Goal: Transaction & Acquisition: Purchase product/service

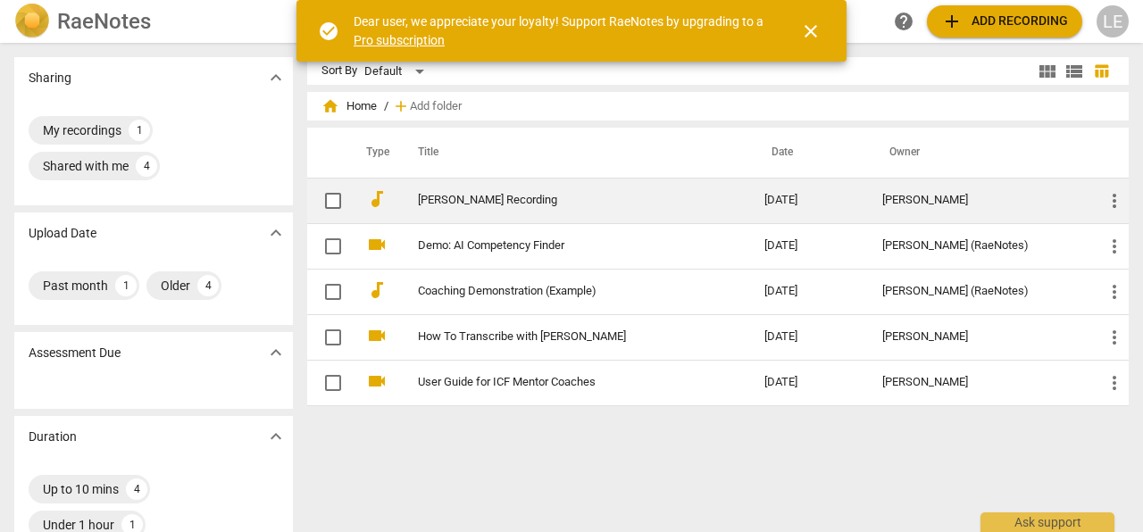
click at [1104, 198] on span "more_vert" at bounding box center [1114, 200] width 21 height 21
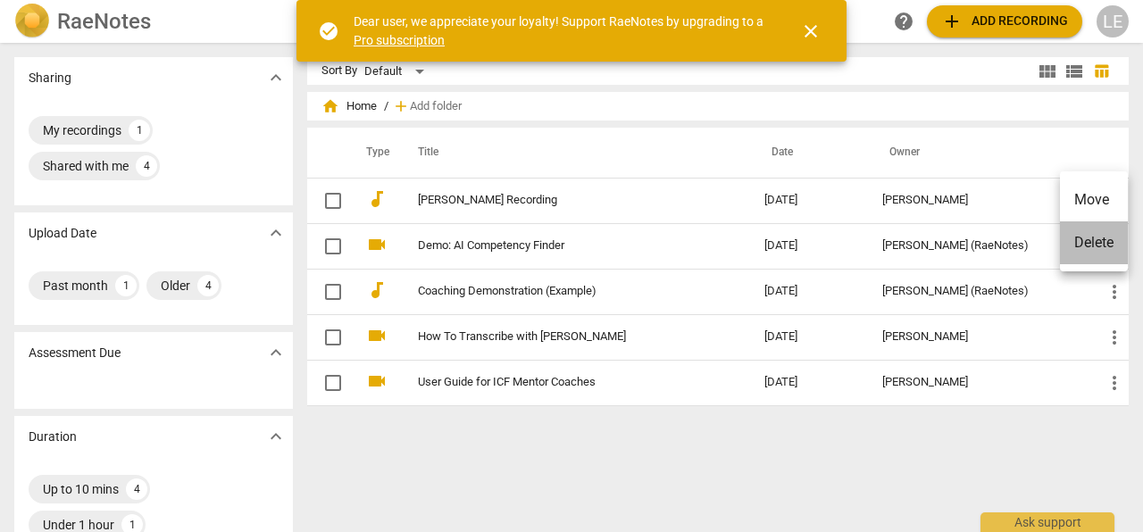
click at [1099, 243] on li "Delete" at bounding box center [1094, 243] width 68 height 43
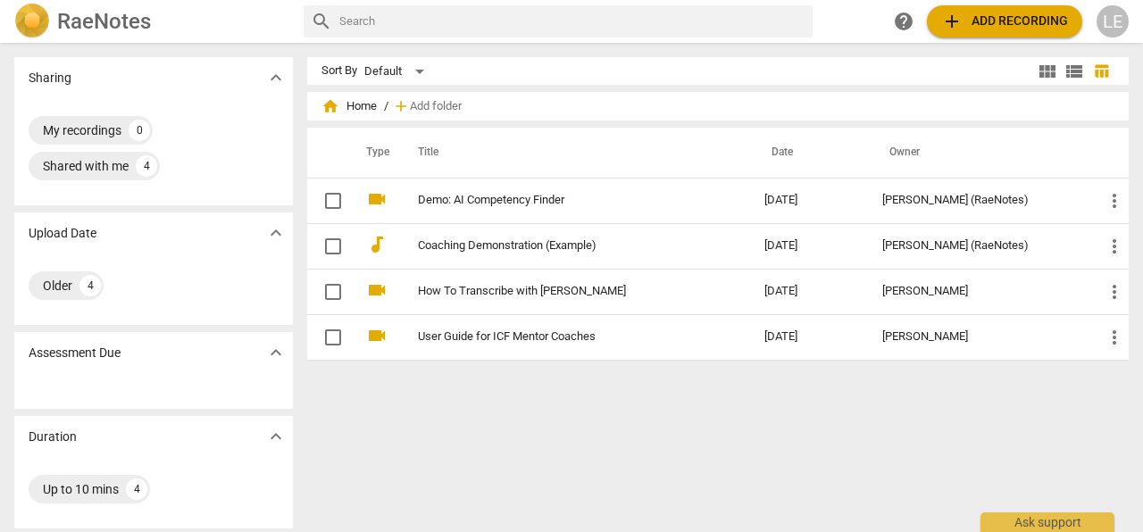
click at [983, 23] on span "add Add recording" at bounding box center [1004, 21] width 127 height 21
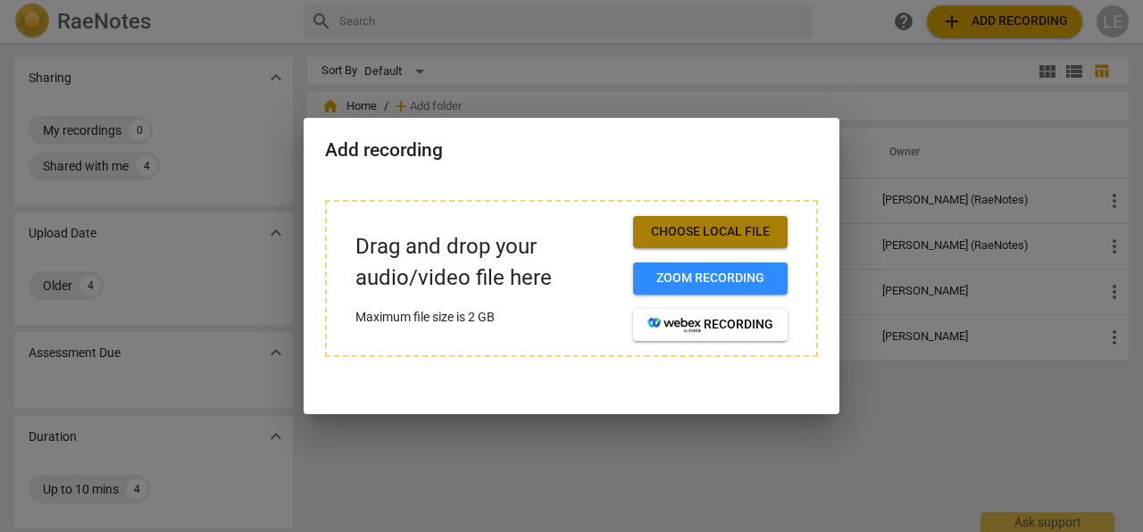
click at [704, 229] on span "Choose local file" at bounding box center [711, 232] width 126 height 18
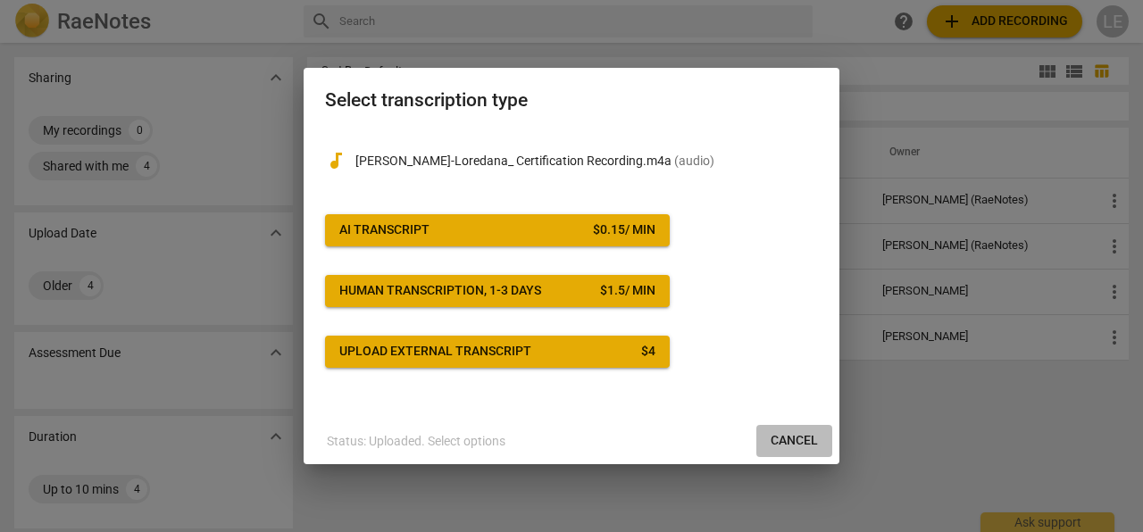
click at [800, 439] on span "Cancel" at bounding box center [794, 441] width 47 height 18
click at [916, 382] on div at bounding box center [571, 266] width 1143 height 532
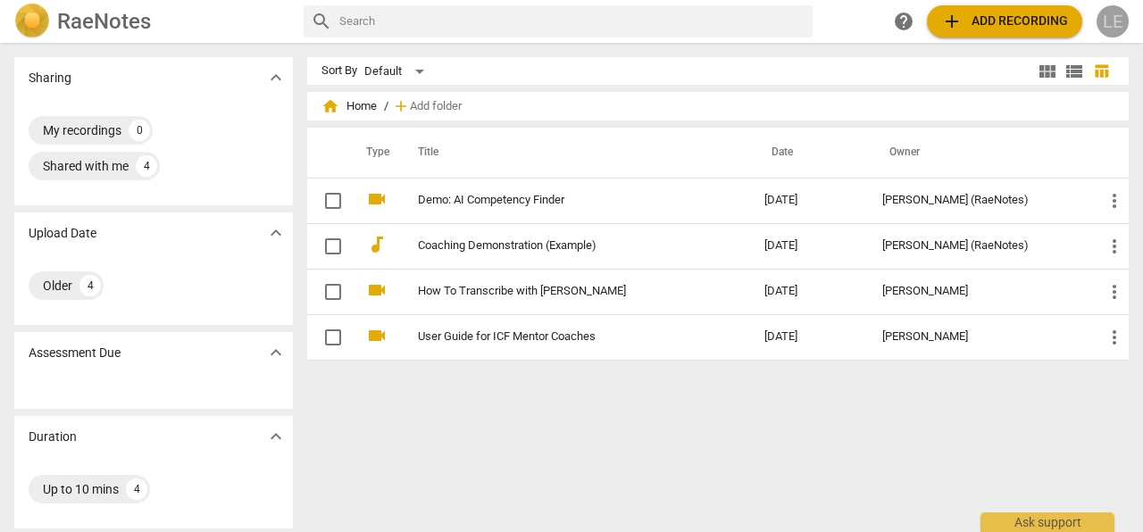
click at [1108, 23] on div "LE" at bounding box center [1113, 21] width 32 height 32
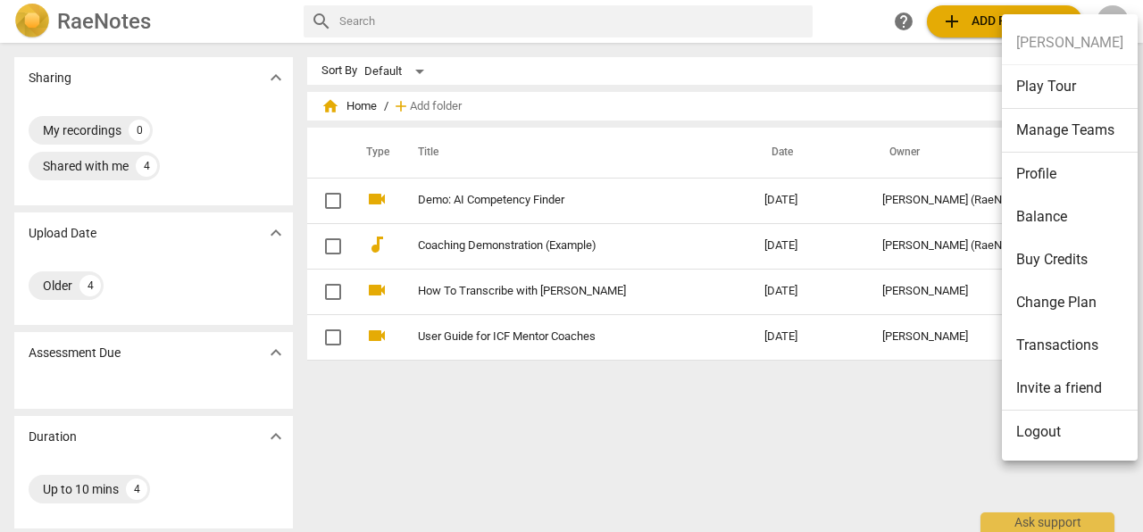
click at [954, 90] on div at bounding box center [571, 266] width 1143 height 532
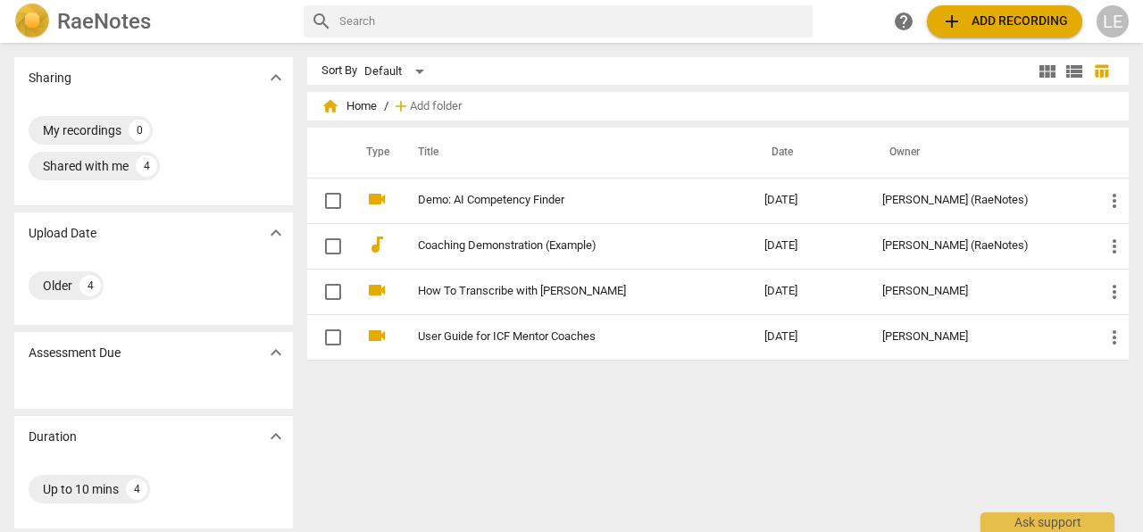
click at [1018, 23] on span "add Add recording" at bounding box center [1004, 21] width 127 height 21
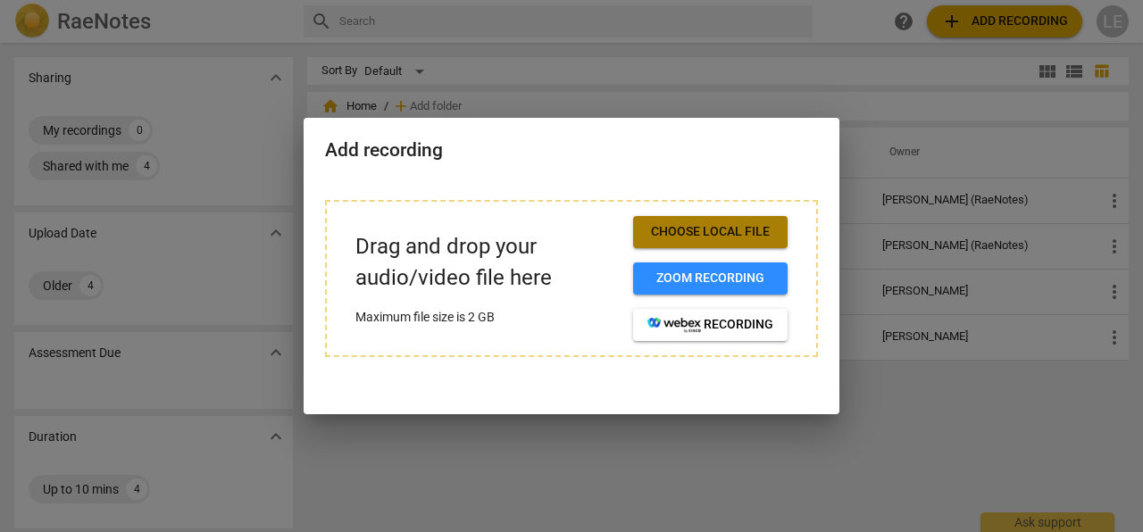
click at [709, 234] on span "Choose local file" at bounding box center [711, 232] width 126 height 18
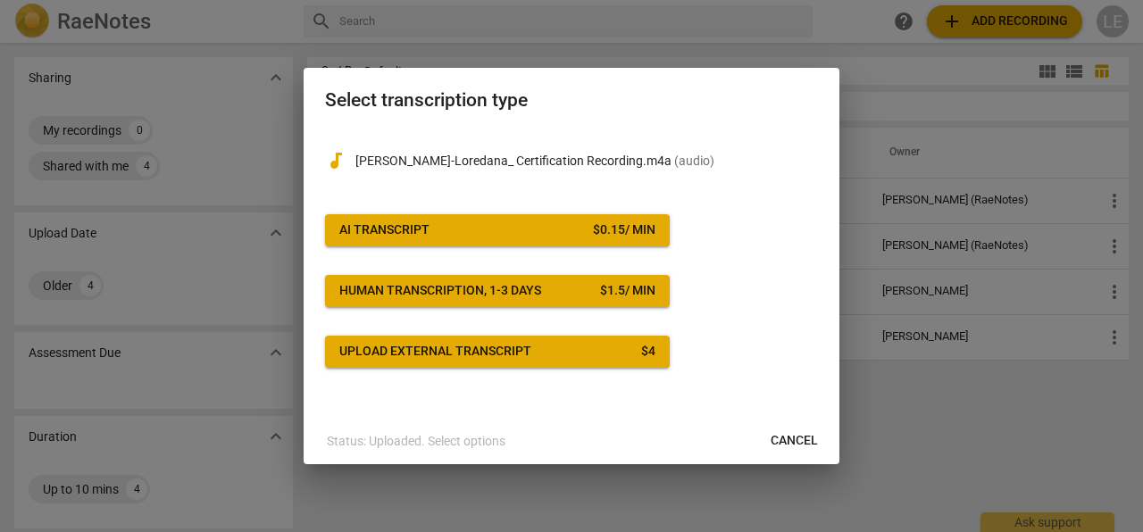
click at [458, 442] on p "Status: Uploaded. Select options" at bounding box center [416, 441] width 179 height 19
click at [451, 235] on span "AI Transcript $ 0.15 / min" at bounding box center [497, 231] width 316 height 18
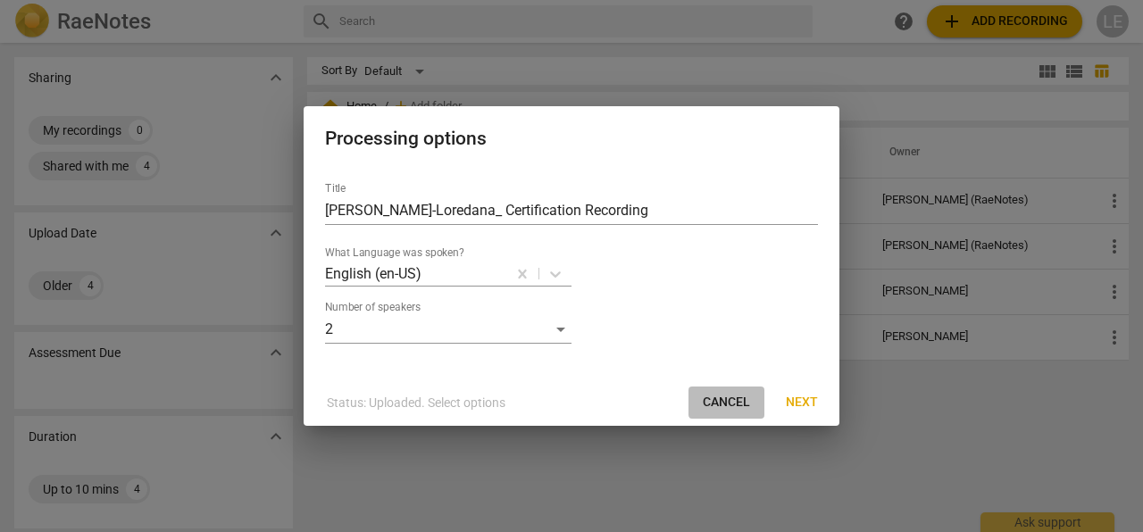
click at [723, 398] on span "Cancel" at bounding box center [726, 403] width 47 height 18
click at [796, 406] on span "Next" at bounding box center [802, 403] width 32 height 18
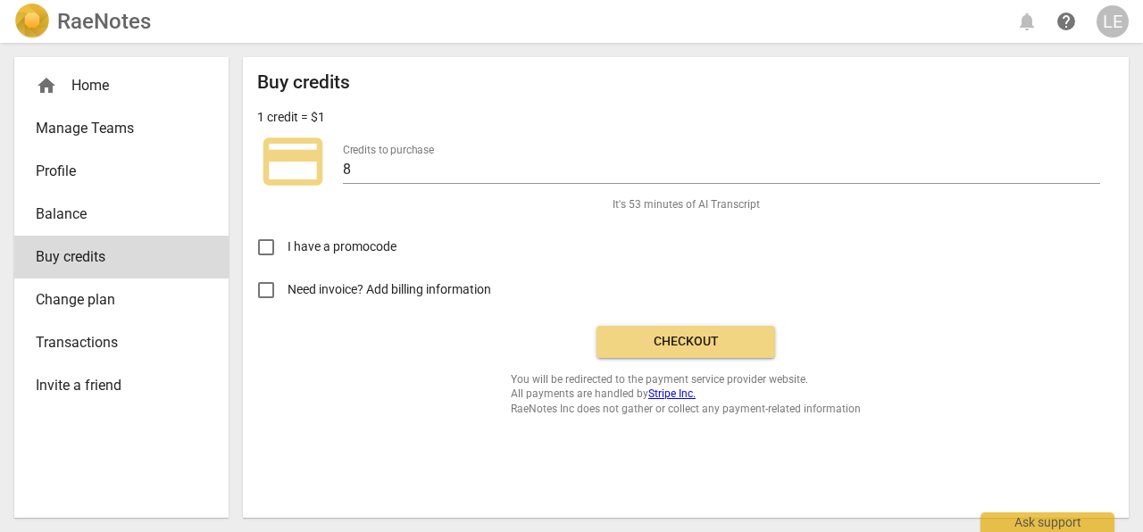
click at [796, 367] on div "Buy credits 1 credit = $1 credit_card Credits to purchase 8 It's 53 minutes of …" at bounding box center [685, 243] width 857 height 345
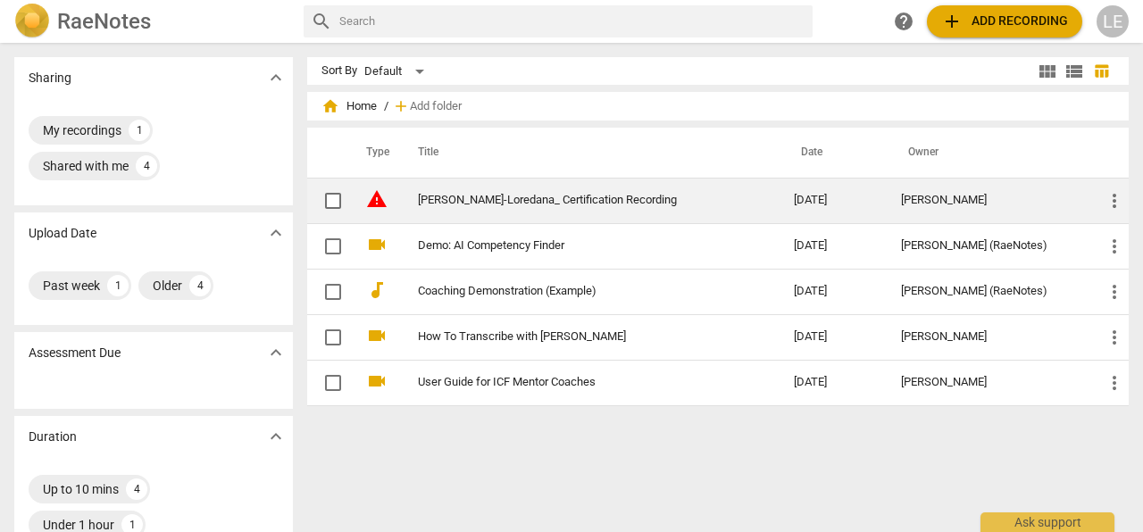
click at [1105, 198] on span "more_vert" at bounding box center [1114, 200] width 21 height 21
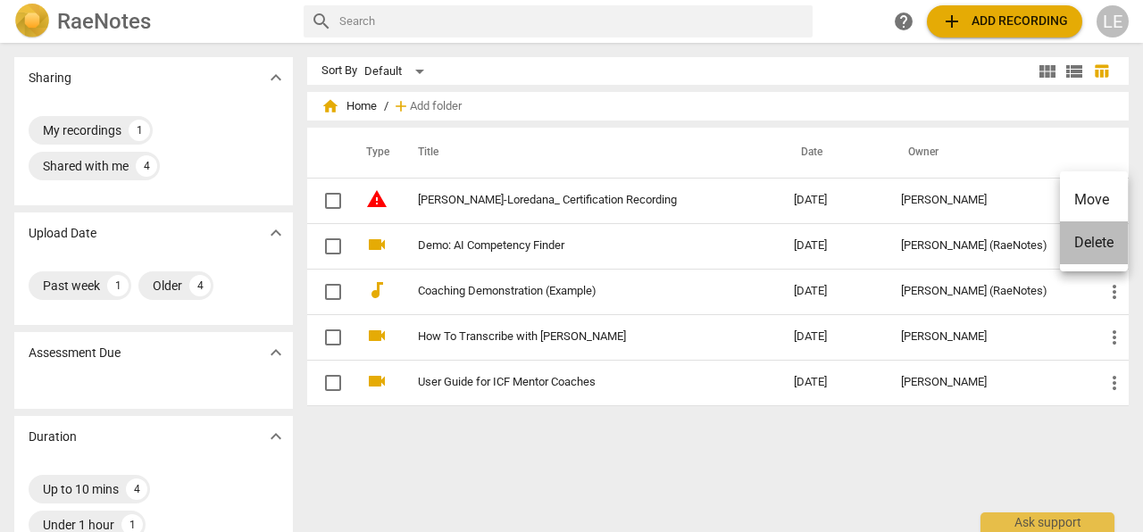
click at [1095, 251] on li "Delete" at bounding box center [1094, 243] width 68 height 43
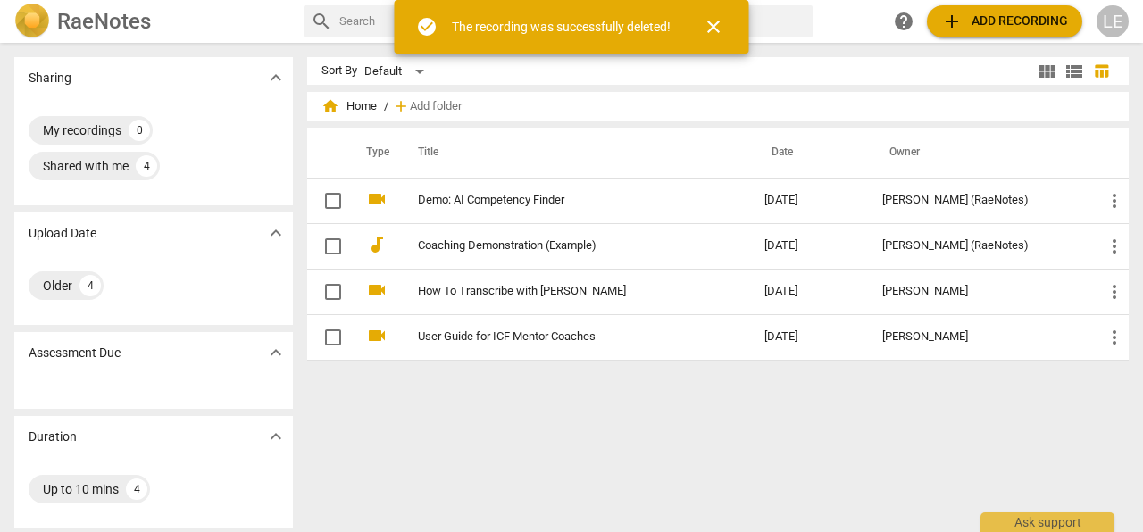
click at [713, 29] on span "close" at bounding box center [713, 26] width 21 height 21
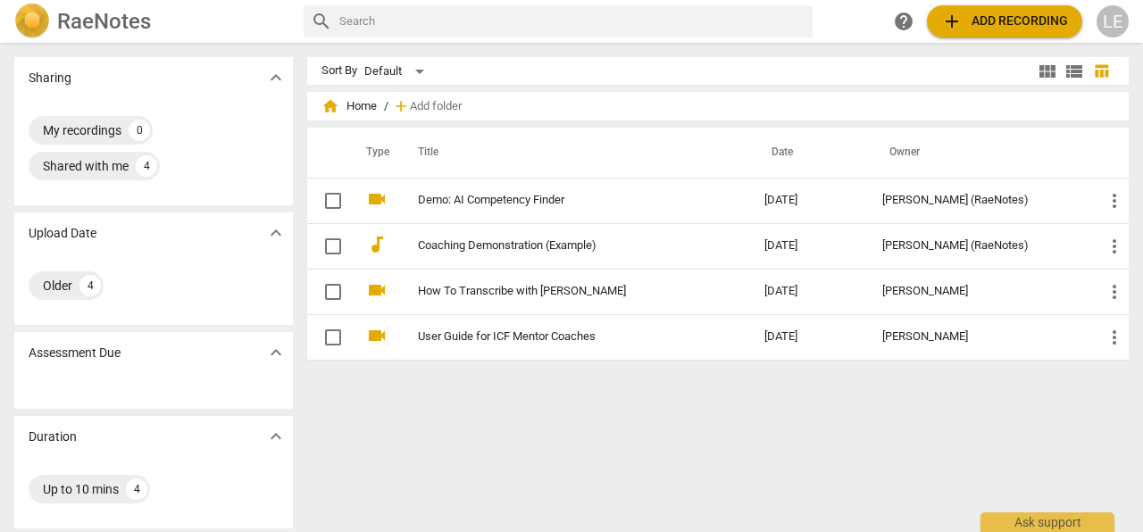
click at [1025, 26] on span "add Add recording" at bounding box center [1004, 21] width 127 height 21
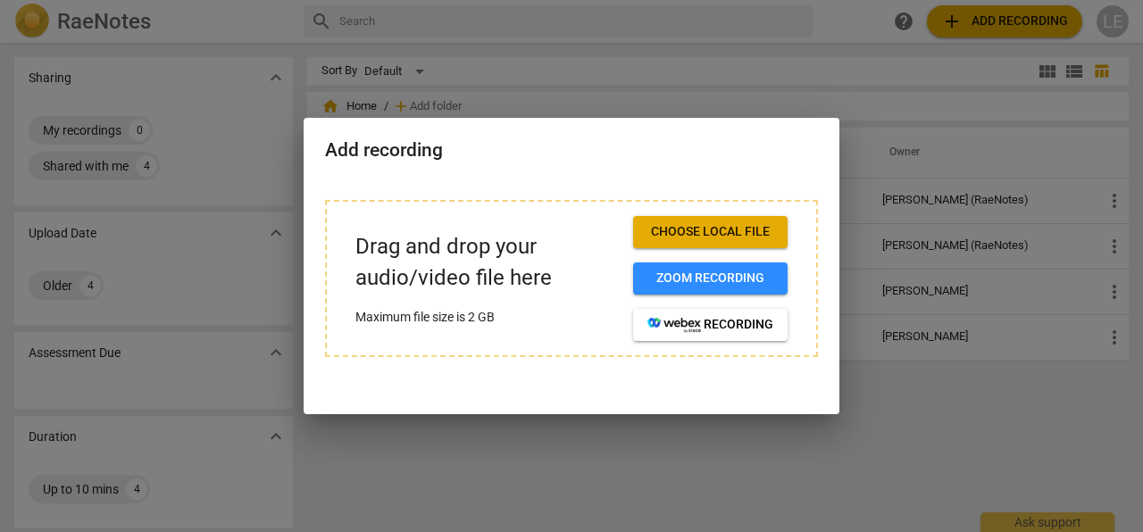
click at [706, 241] on button "Choose local file" at bounding box center [710, 232] width 155 height 32
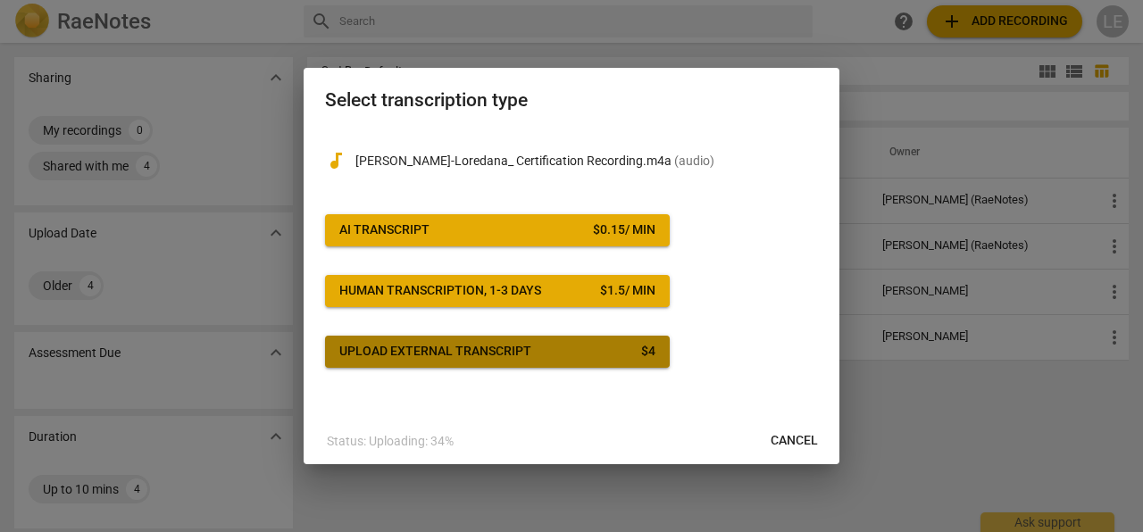
click at [634, 344] on span "Upload external transcript $ 4" at bounding box center [497, 352] width 316 height 18
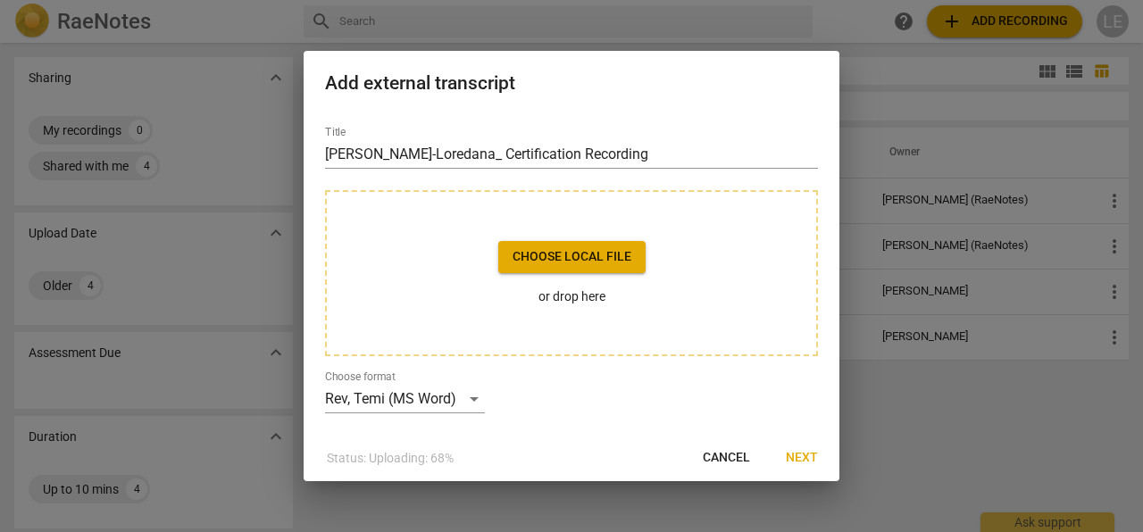
click at [587, 254] on span "Choose local file" at bounding box center [572, 257] width 119 height 18
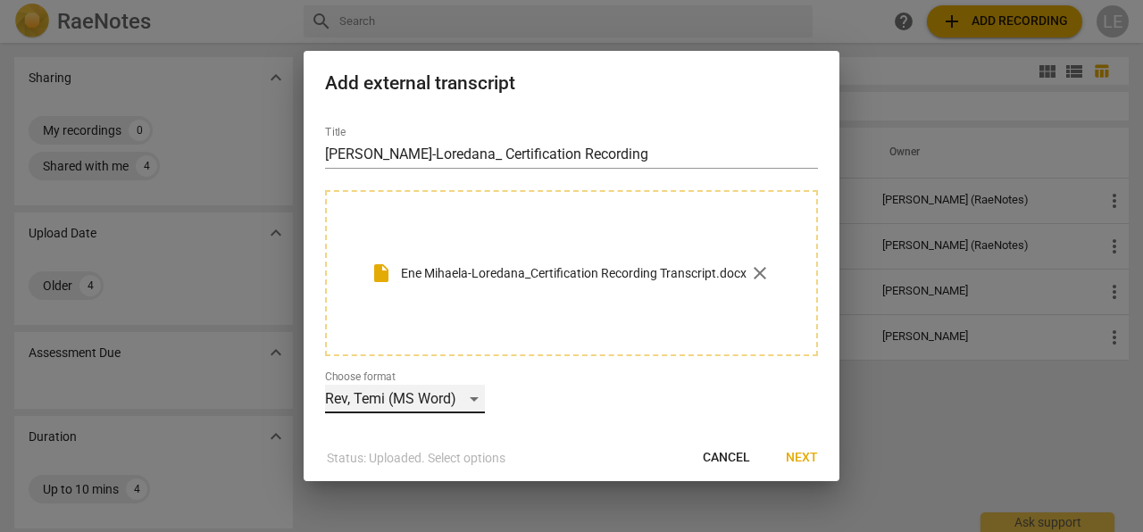
click at [476, 400] on div "Rev, Temi (MS Word)" at bounding box center [405, 399] width 160 height 29
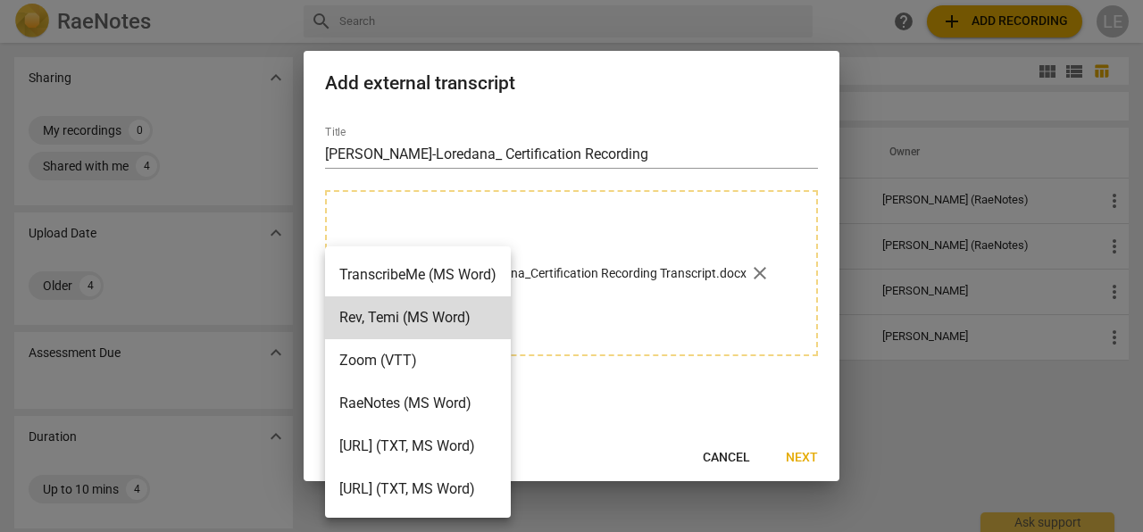
click at [486, 398] on li "RaeNotes (MS Word)" at bounding box center [418, 403] width 186 height 43
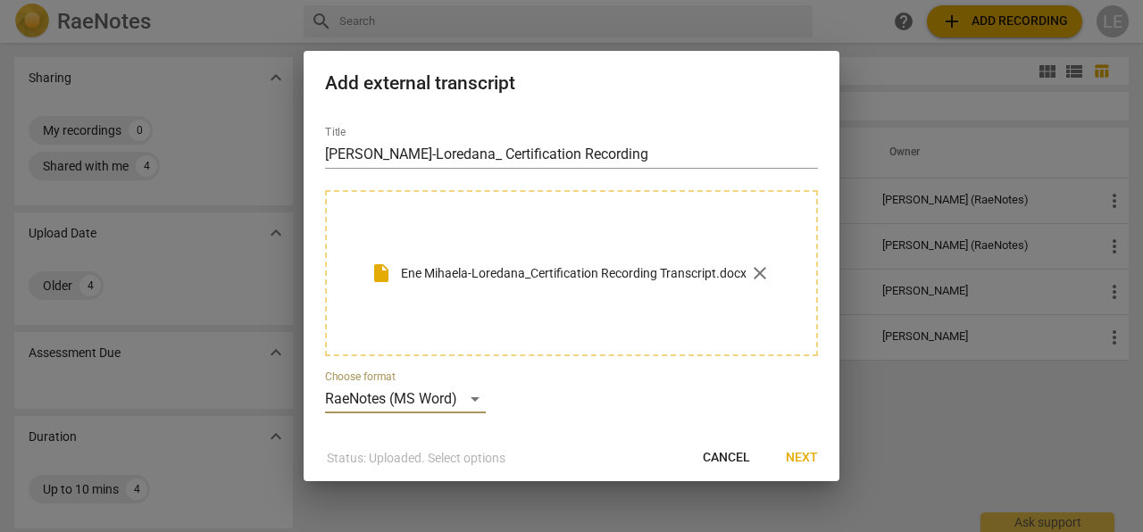
click at [794, 462] on span "Next" at bounding box center [802, 458] width 32 height 18
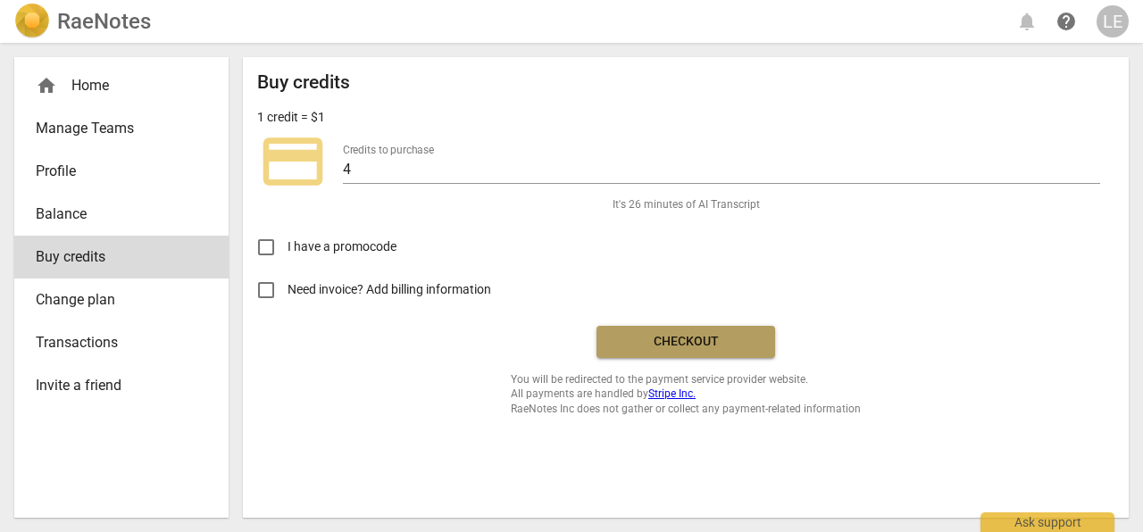
click at [682, 339] on span "Checkout" at bounding box center [686, 342] width 150 height 18
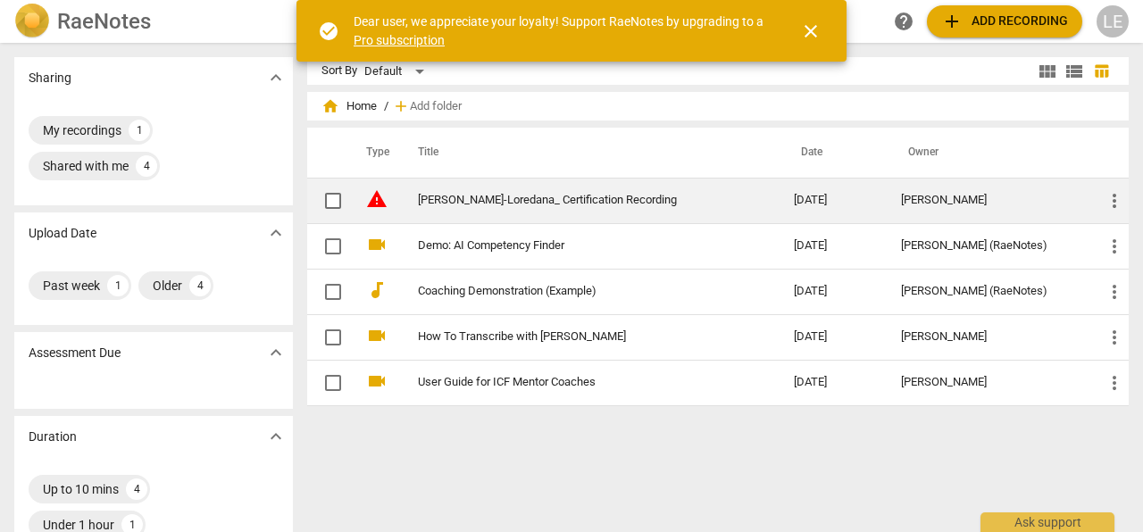
click at [1111, 196] on span "more_vert" at bounding box center [1114, 200] width 21 height 21
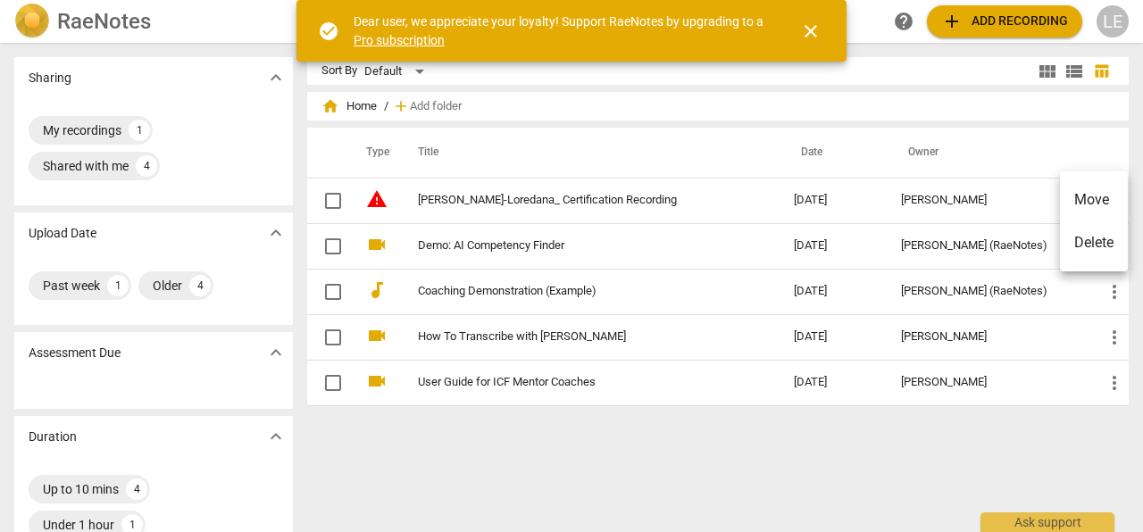
click at [1101, 241] on li "Delete" at bounding box center [1094, 243] width 68 height 43
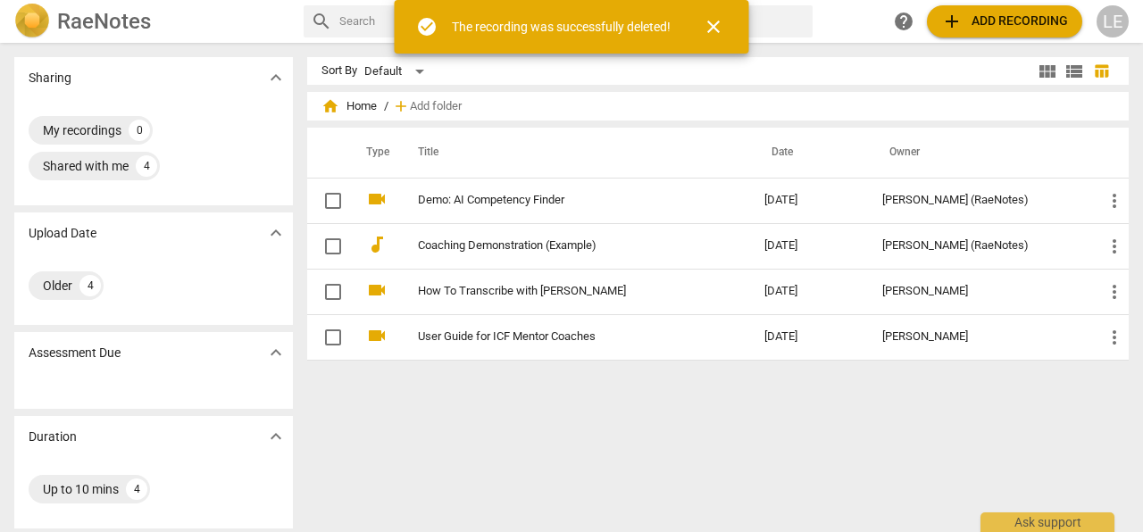
click at [1108, 21] on div "LE" at bounding box center [1113, 21] width 32 height 32
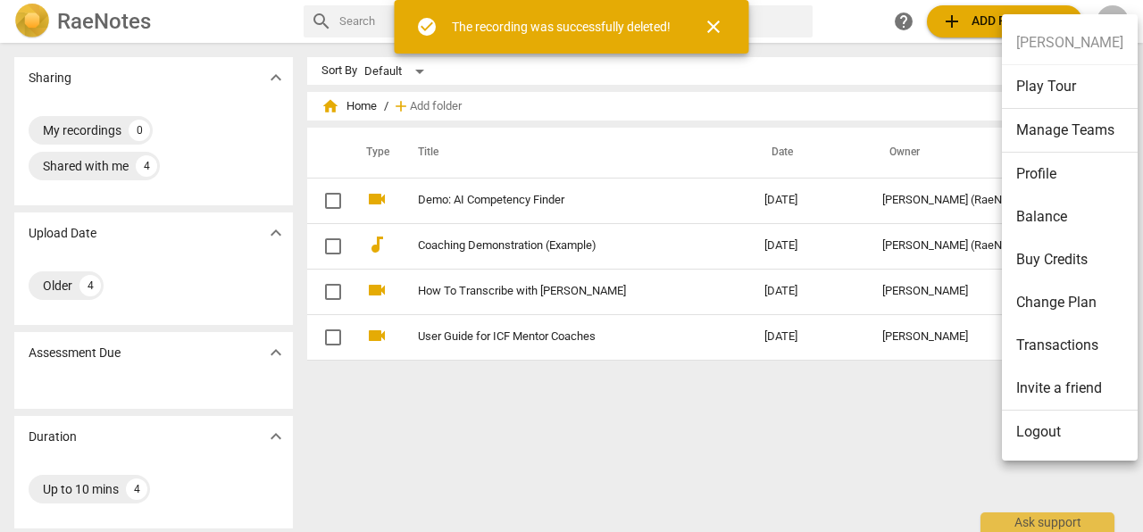
click at [1049, 438] on li "Logout" at bounding box center [1070, 432] width 136 height 43
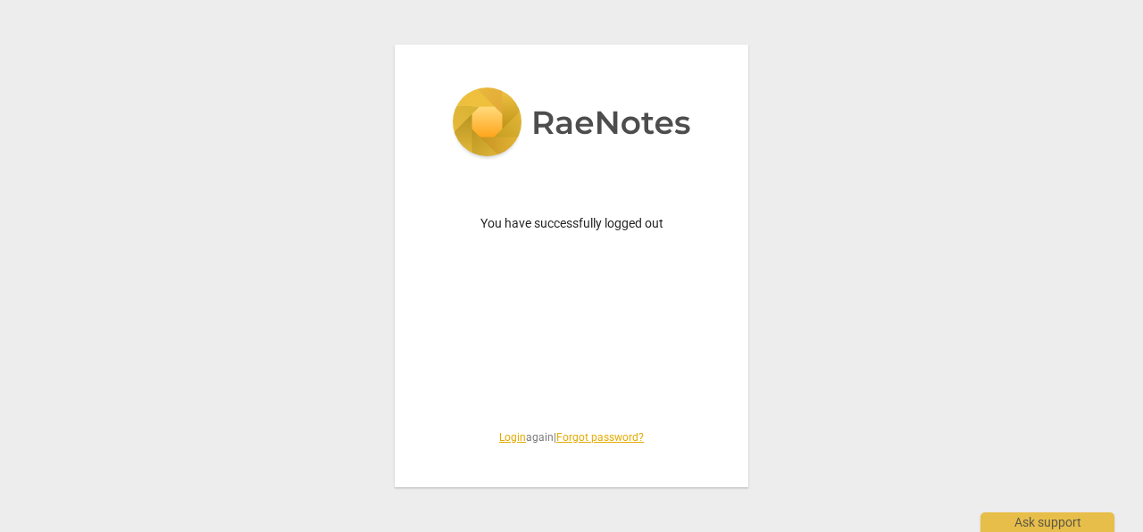
click at [509, 438] on link "Login" at bounding box center [512, 437] width 27 height 13
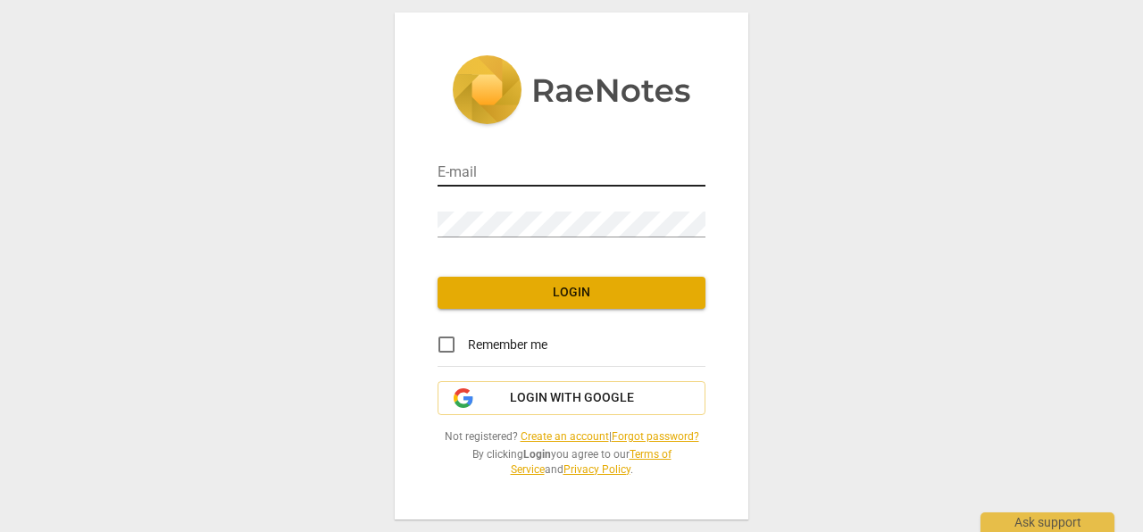
click at [488, 180] on input "email" at bounding box center [572, 174] width 268 height 26
type input "[EMAIL_ADDRESS][DOMAIN_NAME]"
click at [539, 433] on link "Create an account" at bounding box center [565, 437] width 88 height 13
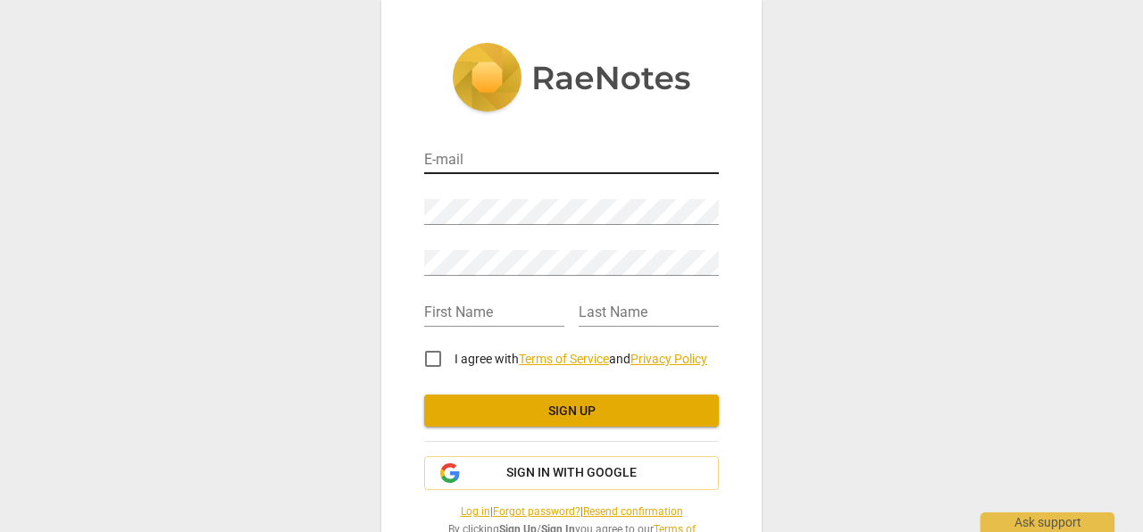
click at [444, 159] on input "email" at bounding box center [571, 161] width 295 height 26
type input "[EMAIL_ADDRESS][DOMAIN_NAME]"
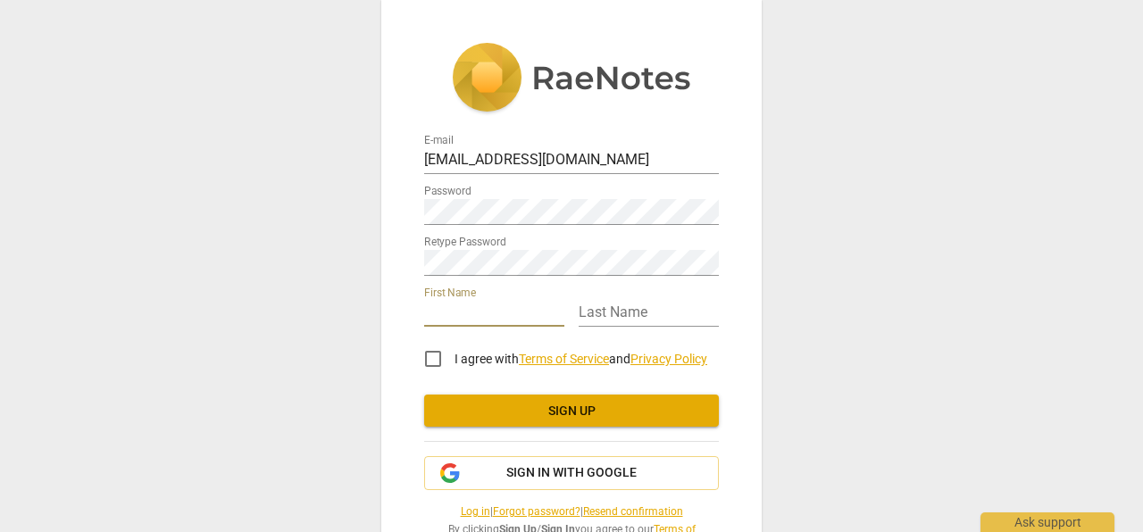
click at [460, 316] on input "text" at bounding box center [494, 314] width 140 height 26
type input "Loredana"
click at [624, 310] on input "text" at bounding box center [649, 314] width 140 height 26
type input "Ene"
click at [432, 356] on input "I agree with Terms of Service and Privacy Policy" at bounding box center [433, 359] width 43 height 43
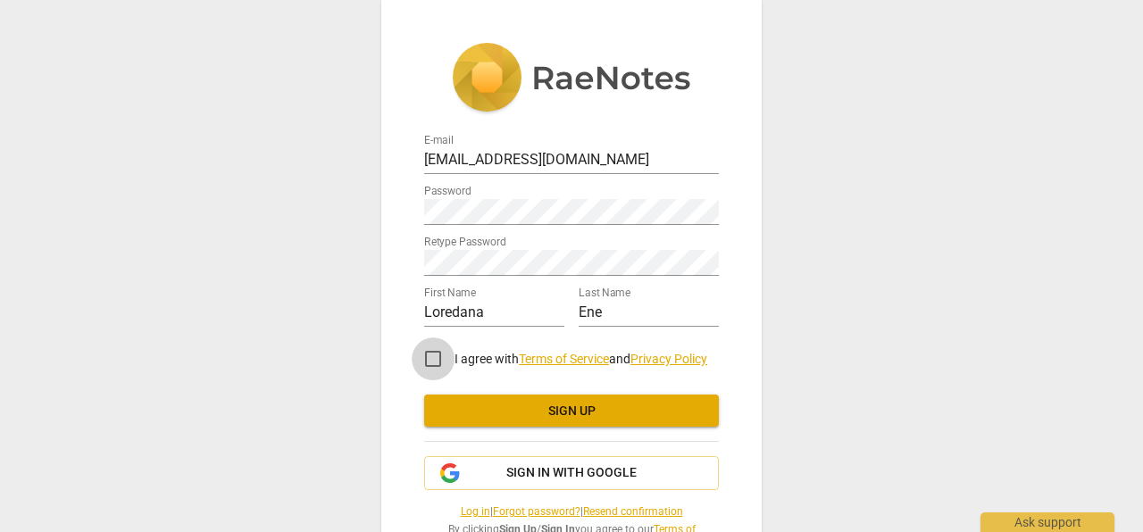
checkbox input "true"
click at [529, 408] on span "Sign up" at bounding box center [572, 412] width 266 height 18
